Goal: Information Seeking & Learning: Learn about a topic

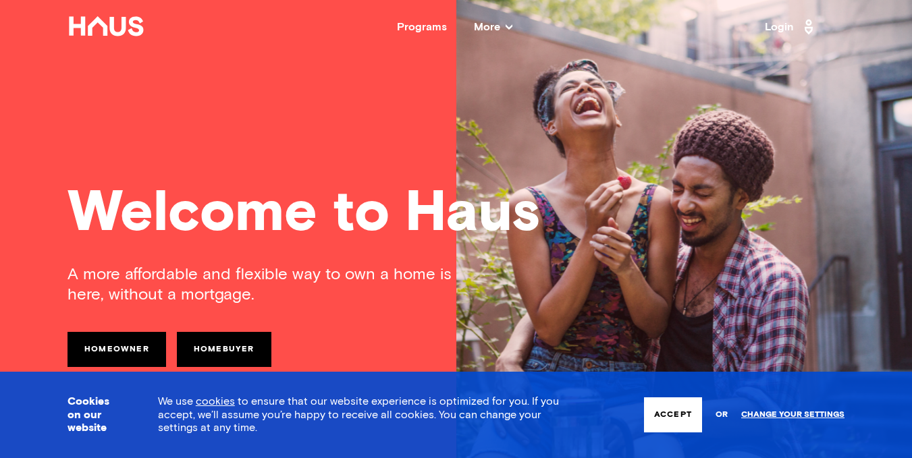
click at [434, 3] on nav "Back Programs More Resources Testimonials FAQ About Us Login" at bounding box center [456, 27] width 912 height 54
click at [396, 29] on div "Programs More Resources Testimonials FAQ About Us" at bounding box center [455, 27] width 620 height 11
click at [427, 33] on nav "Back Programs More Resources Testimonials FAQ About Us Login" at bounding box center [456, 27] width 912 height 54
click at [427, 25] on div "Programs" at bounding box center [422, 27] width 50 height 11
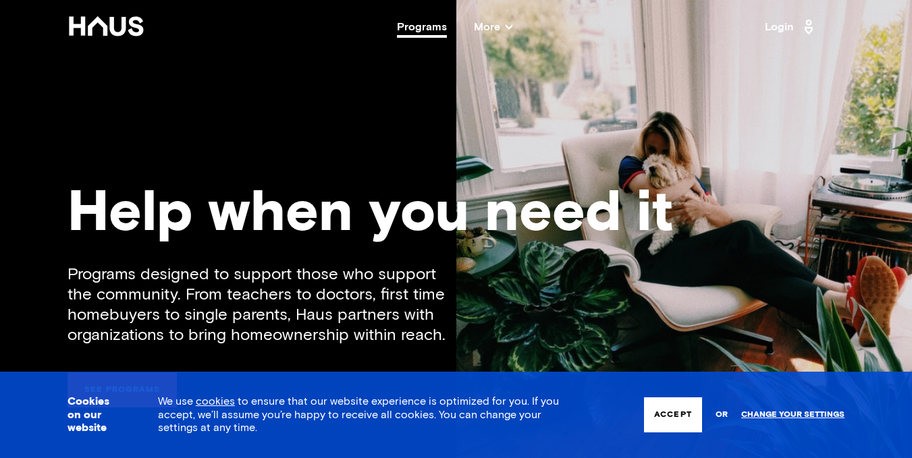
click at [485, 32] on span "More" at bounding box center [493, 27] width 38 height 11
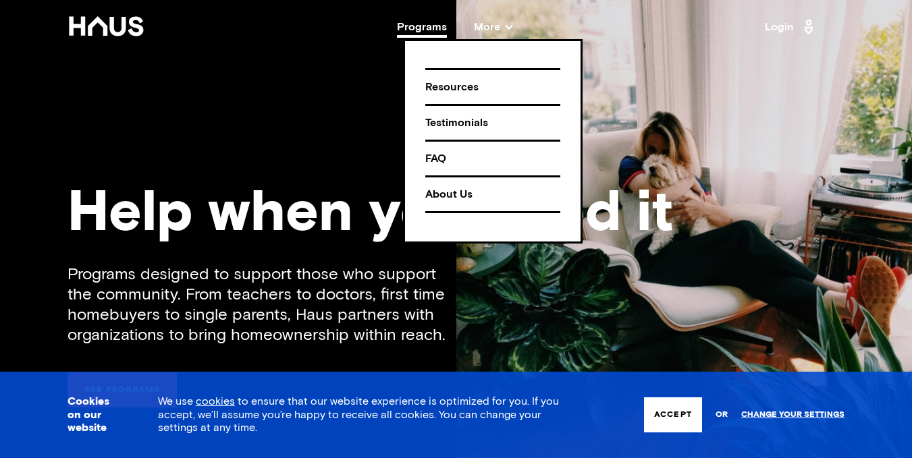
click at [494, 89] on div "Resources" at bounding box center [492, 88] width 135 height 24
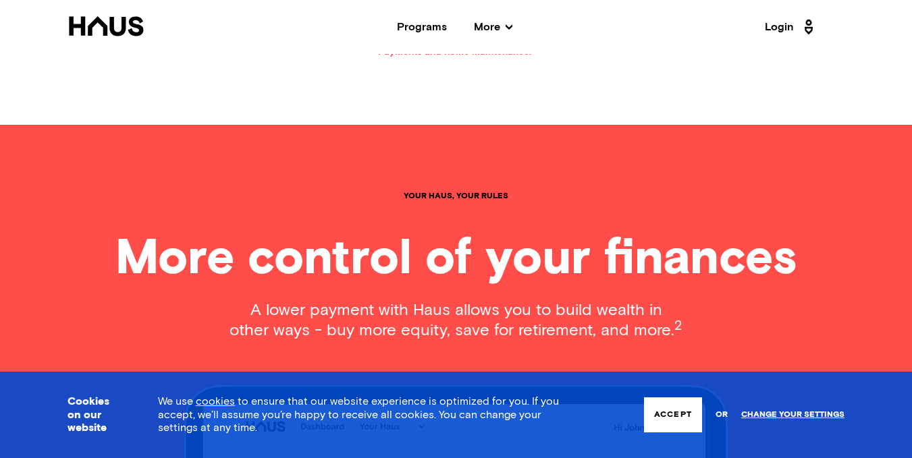
scroll to position [1215, 0]
